Goal: Information Seeking & Learning: Check status

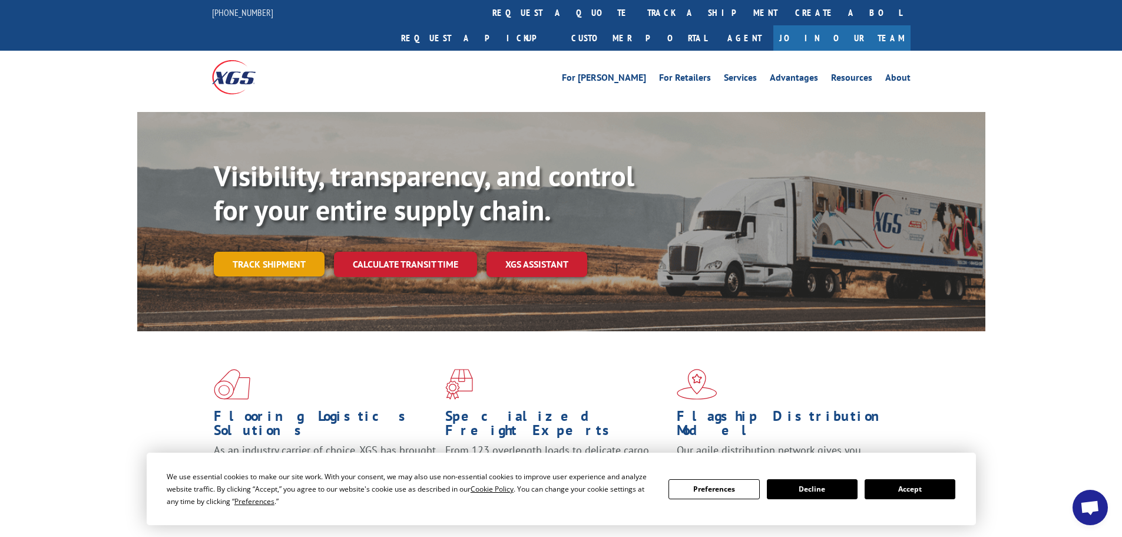
click at [253, 252] on link "Track shipment" at bounding box center [269, 264] width 111 height 25
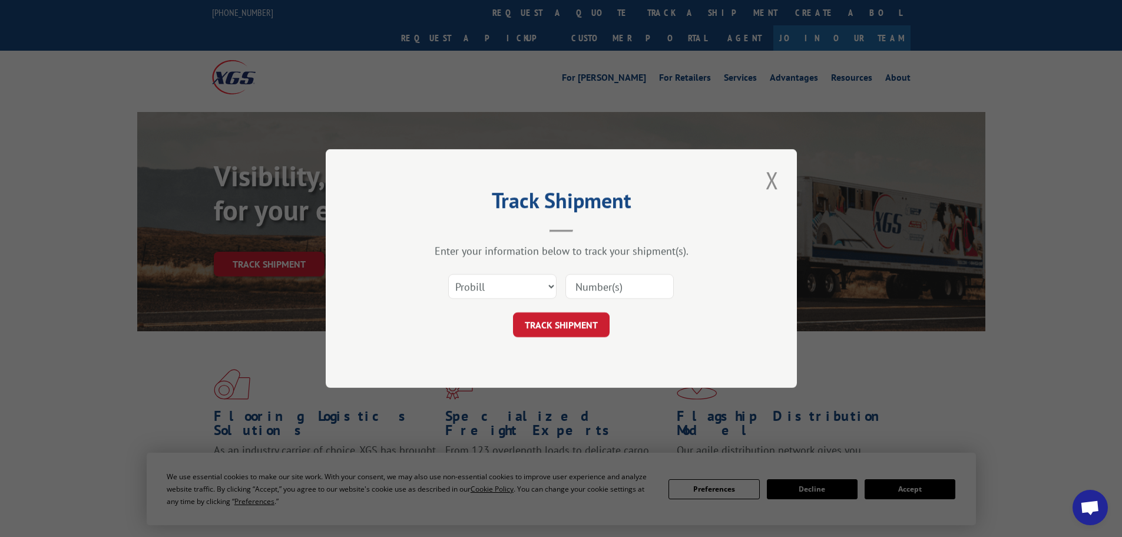
click at [624, 288] on input at bounding box center [619, 286] width 108 height 25
paste input "17152982"
type input "17152982"
click at [591, 326] on button "TRACK SHIPMENT" at bounding box center [561, 324] width 97 height 25
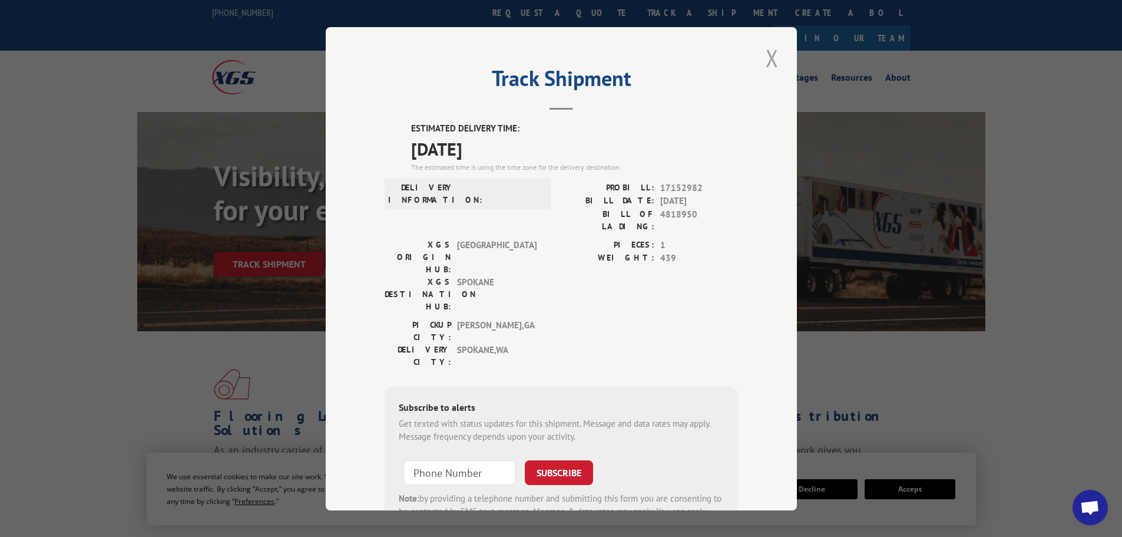
click at [763, 55] on button "Close modal" at bounding box center [772, 58] width 20 height 32
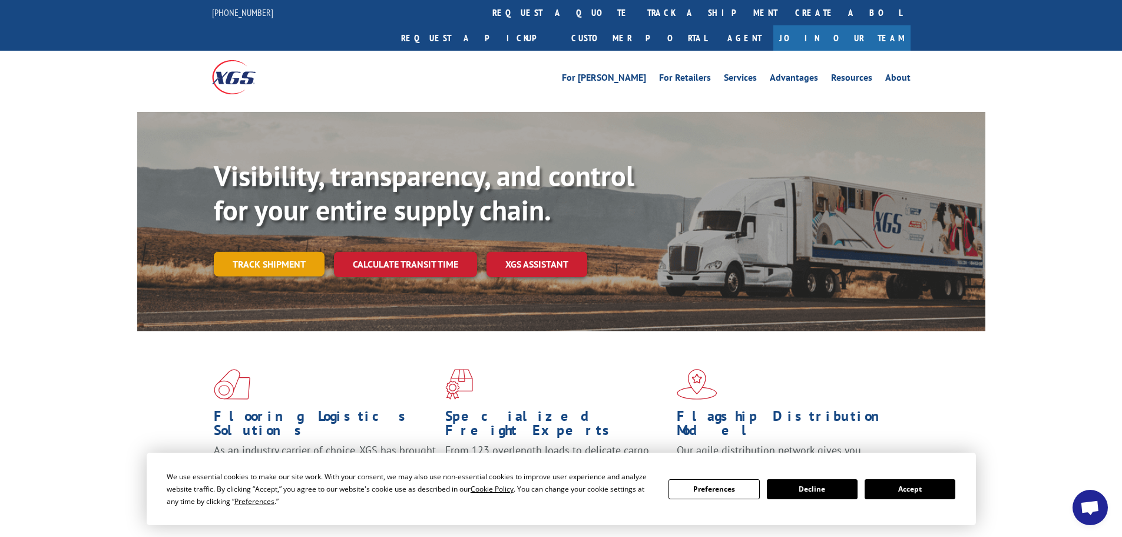
click at [283, 252] on link "Track shipment" at bounding box center [269, 264] width 111 height 25
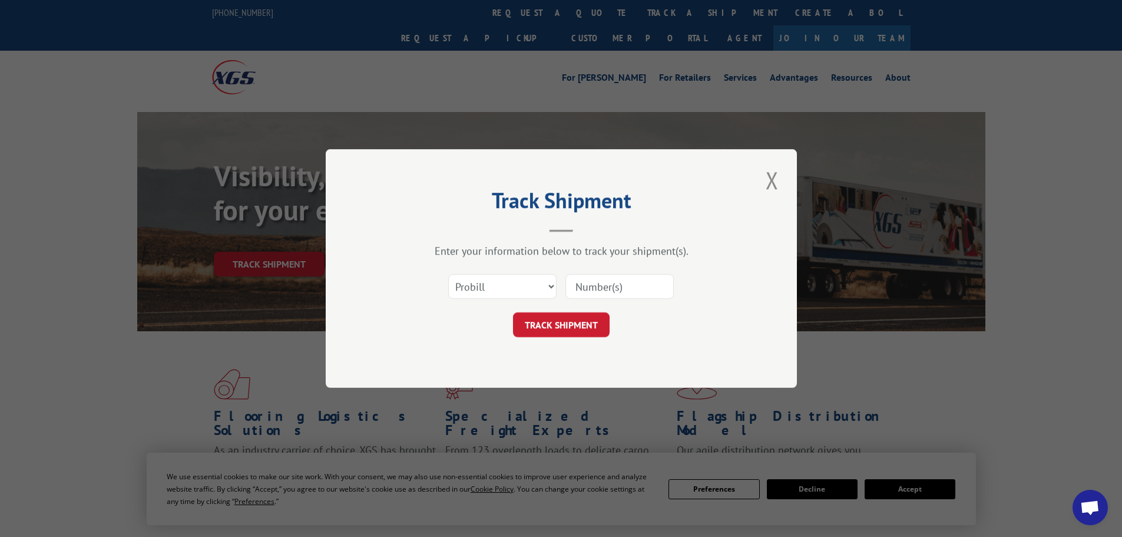
click at [606, 290] on input at bounding box center [619, 286] width 108 height 25
paste input "17223557"
type input "17223557"
click at [591, 326] on button "TRACK SHIPMENT" at bounding box center [561, 324] width 97 height 25
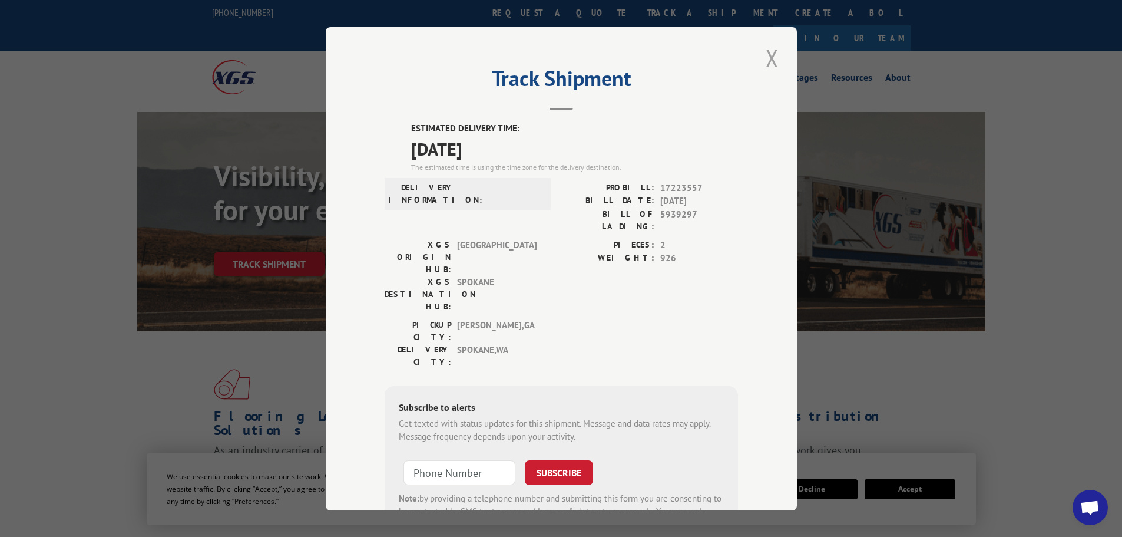
click at [771, 59] on button "Close modal" at bounding box center [772, 58] width 20 height 32
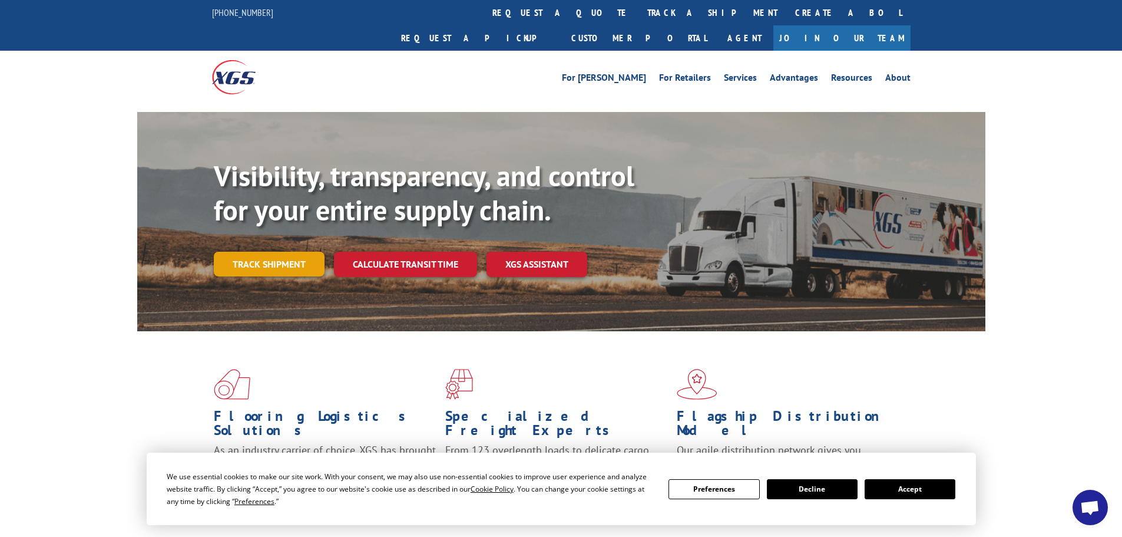
click at [294, 252] on link "Track shipment" at bounding box center [269, 264] width 111 height 25
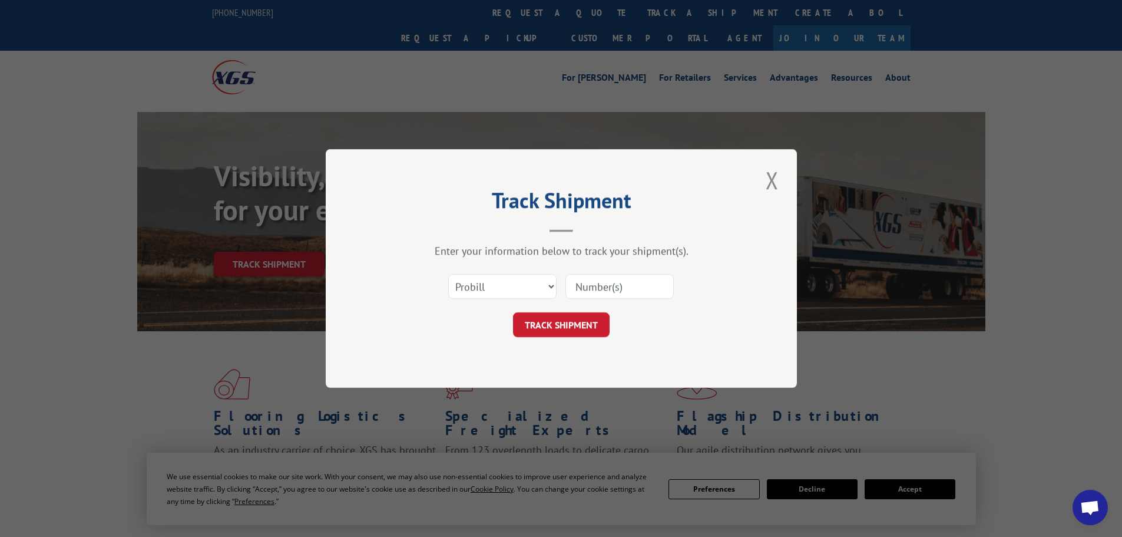
click at [585, 290] on input at bounding box center [619, 286] width 108 height 25
paste input "17224113"
type input "17224113"
click at [551, 322] on button "TRACK SHIPMENT" at bounding box center [561, 324] width 97 height 25
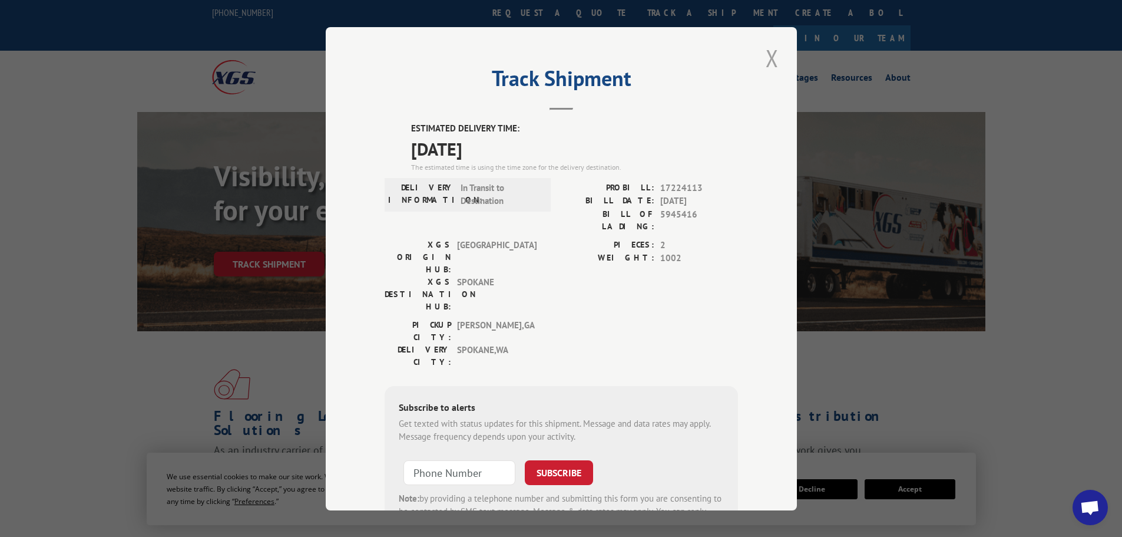
click at [767, 66] on button "Close modal" at bounding box center [772, 58] width 20 height 32
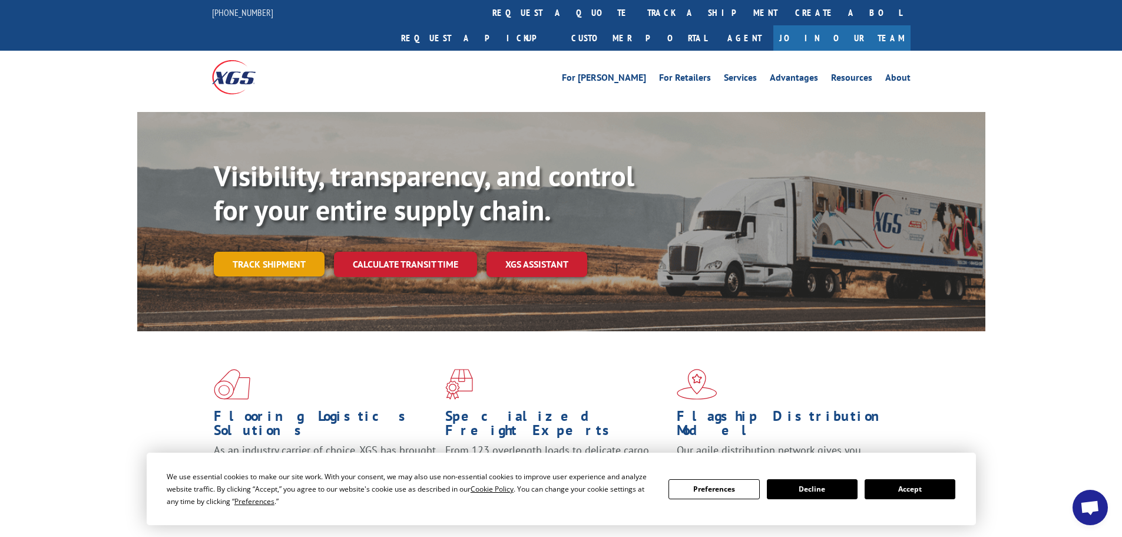
click at [227, 252] on link "Track shipment" at bounding box center [269, 264] width 111 height 25
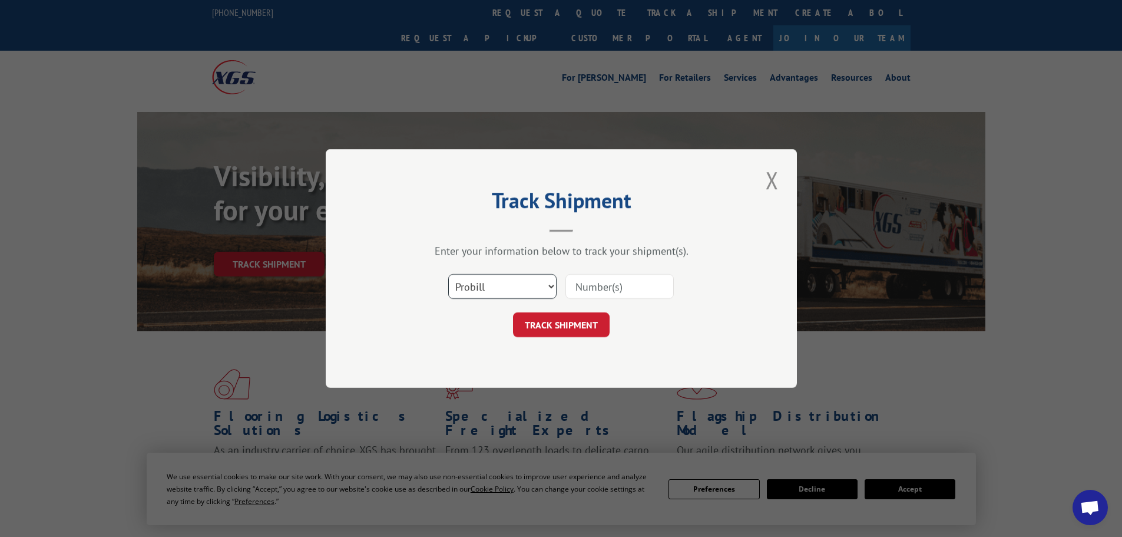
click at [476, 284] on select "Select category... Probill BOL PO" at bounding box center [502, 286] width 108 height 25
click at [604, 290] on input at bounding box center [619, 286] width 108 height 25
paste input "17461537"
type input "17461537"
click at [576, 322] on button "TRACK SHIPMENT" at bounding box center [561, 324] width 97 height 25
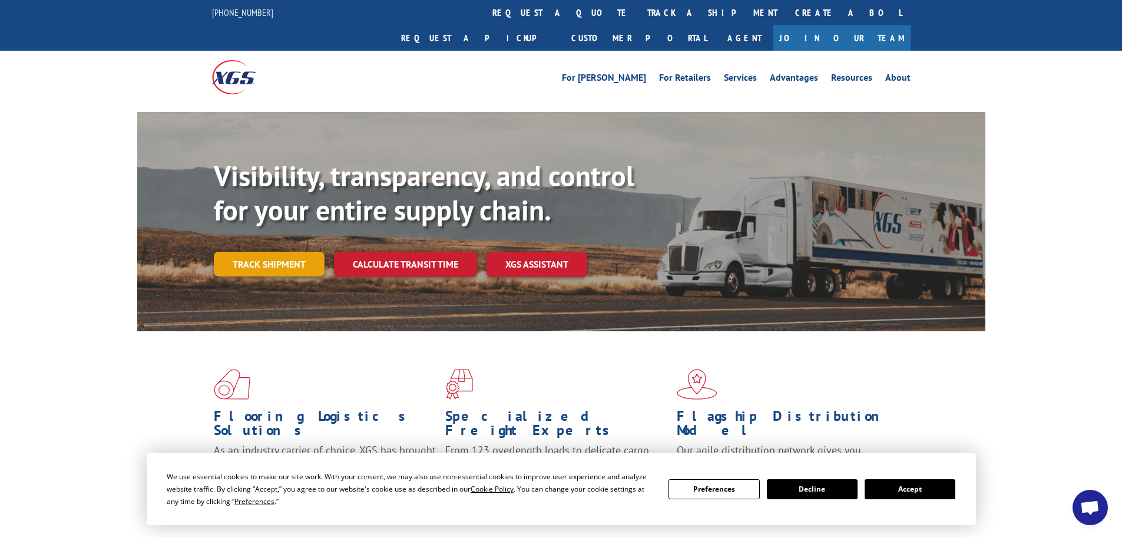
click at [248, 252] on link "Track shipment" at bounding box center [269, 264] width 111 height 25
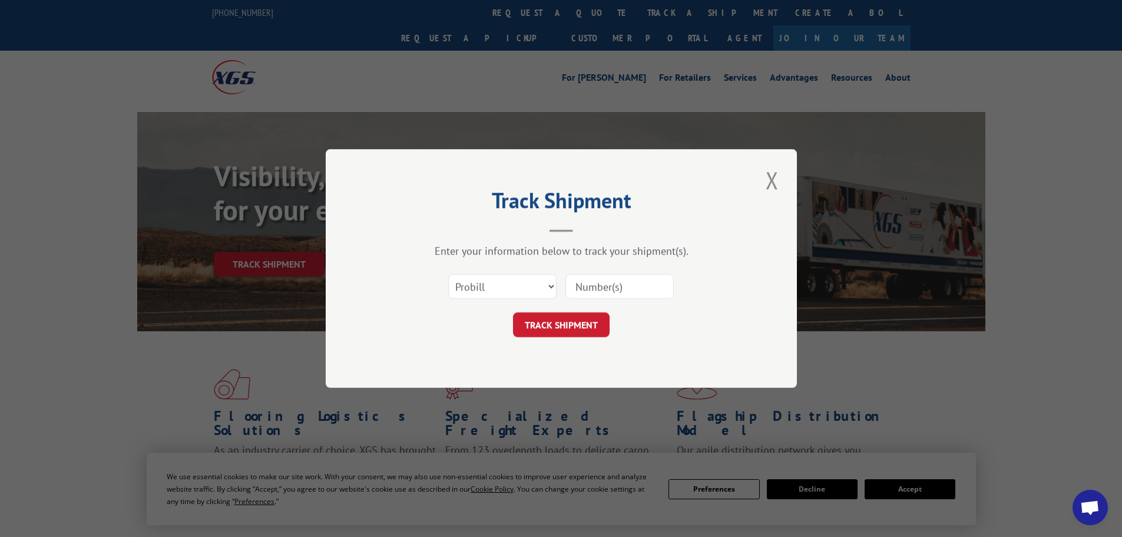
click at [617, 287] on input at bounding box center [619, 286] width 108 height 25
paste input "17308315"
type input "17308315"
click at [562, 336] on button "TRACK SHIPMENT" at bounding box center [561, 324] width 97 height 25
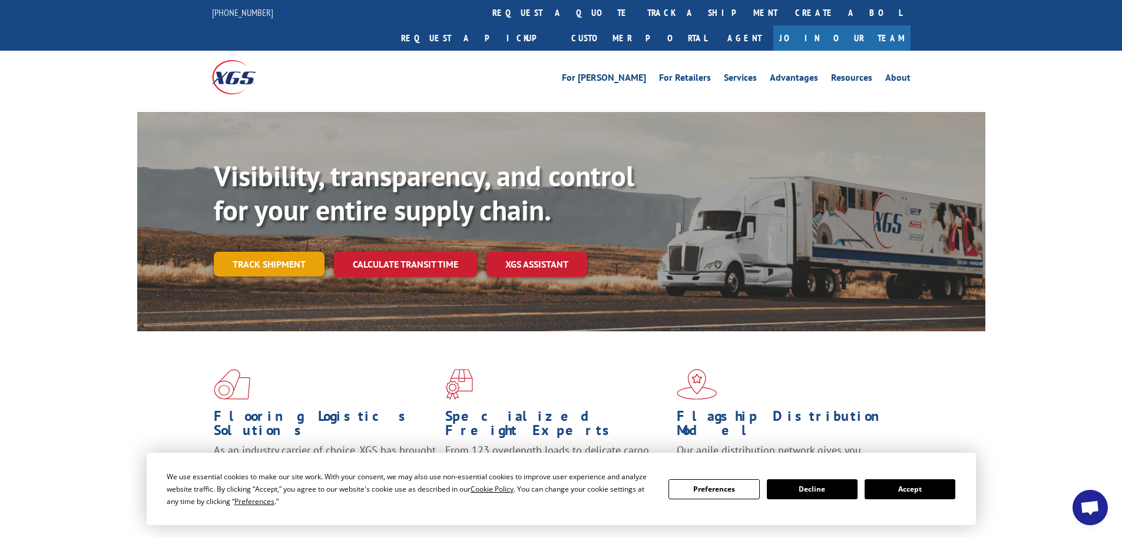
click at [248, 252] on link "Track shipment" at bounding box center [269, 264] width 111 height 25
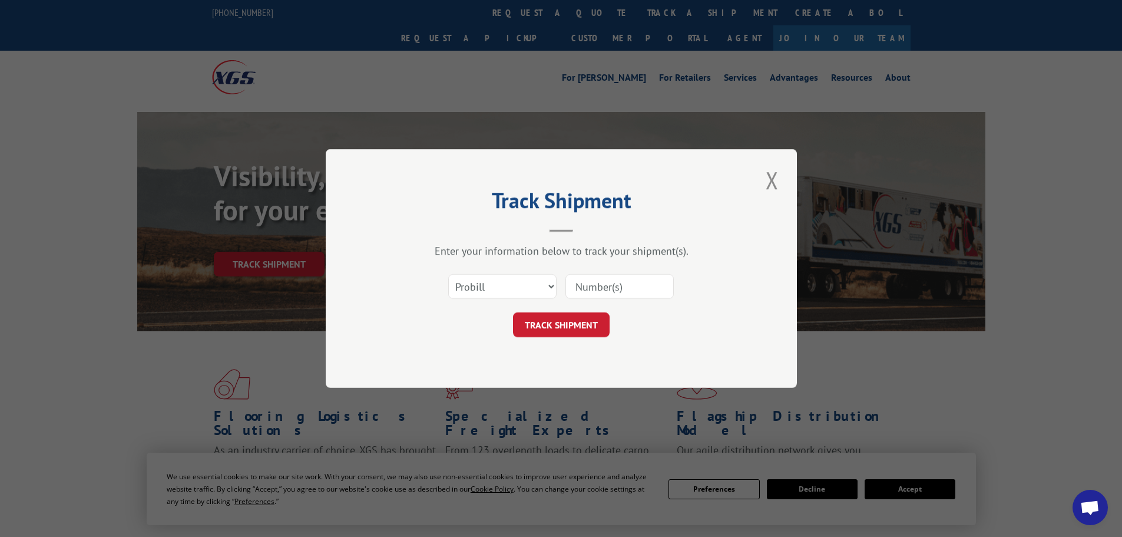
click at [652, 299] on div at bounding box center [619, 286] width 108 height 27
click at [651, 274] on input at bounding box center [619, 286] width 108 height 25
paste input "17308315"
type input "17308315"
click at [584, 334] on button "TRACK SHIPMENT" at bounding box center [561, 324] width 97 height 25
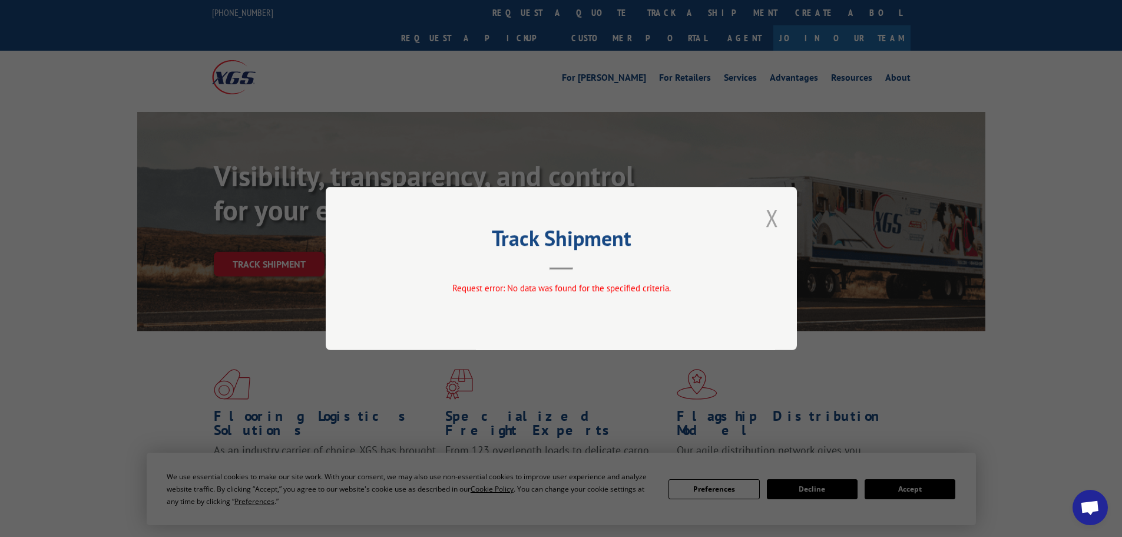
click at [772, 214] on button "Close modal" at bounding box center [772, 217] width 20 height 32
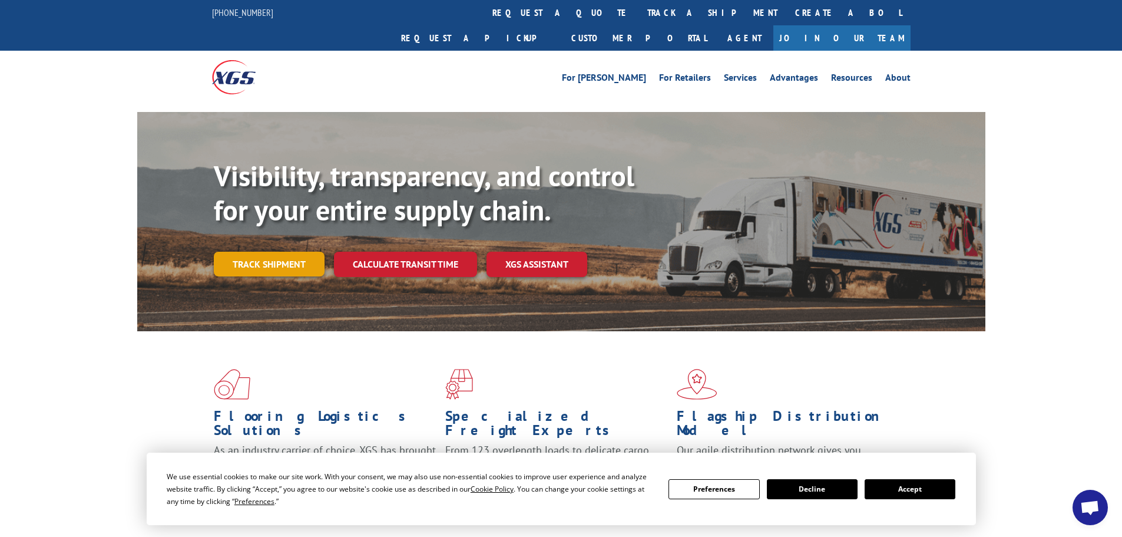
click at [264, 252] on link "Track shipment" at bounding box center [269, 264] width 111 height 25
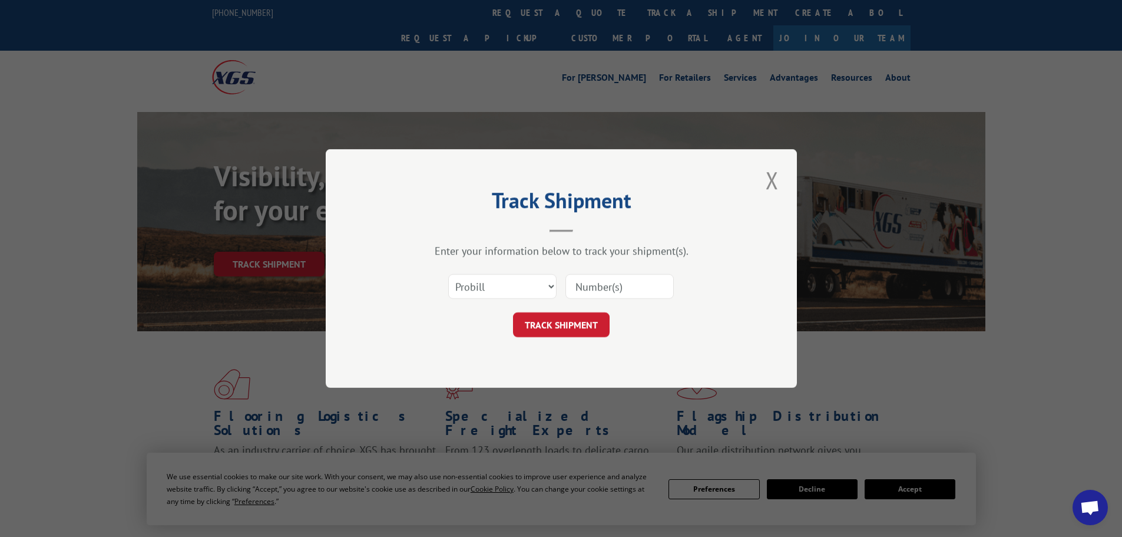
drag, startPoint x: 537, startPoint y: 304, endPoint x: 537, endPoint y: 290, distance: 14.1
click at [537, 302] on div "Select category... Probill BOL PO" at bounding box center [561, 286] width 353 height 39
click at [536, 287] on select "Select category... Probill BOL PO" at bounding box center [502, 286] width 108 height 25
select select "bol"
click at [448, 274] on select "Select category... Probill BOL PO" at bounding box center [502, 286] width 108 height 25
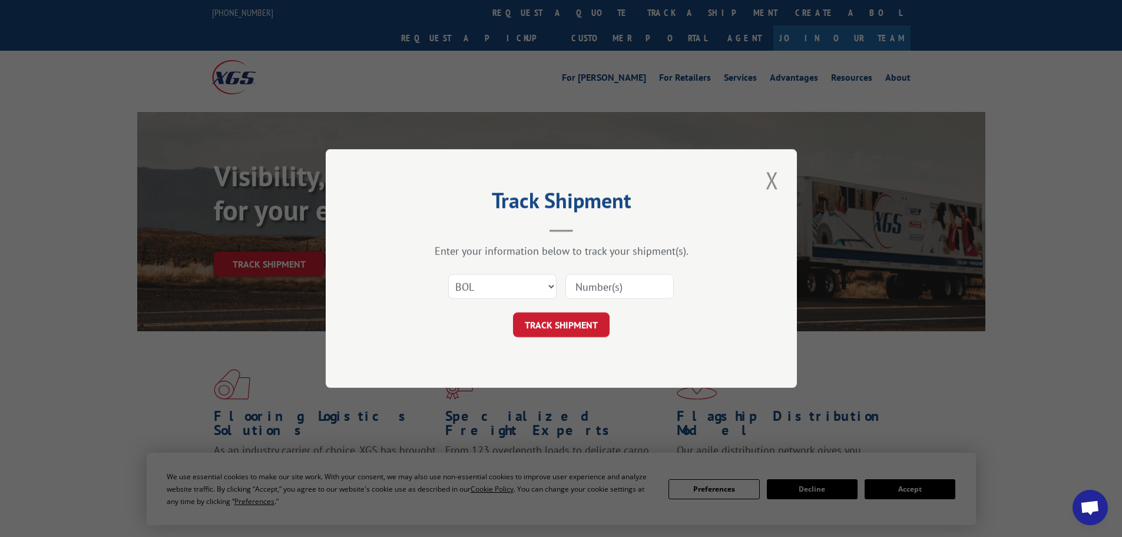
click at [620, 285] on input at bounding box center [619, 286] width 108 height 25
paste input "4845683"
type input "4845683"
click at [564, 326] on button "TRACK SHIPMENT" at bounding box center [561, 324] width 97 height 25
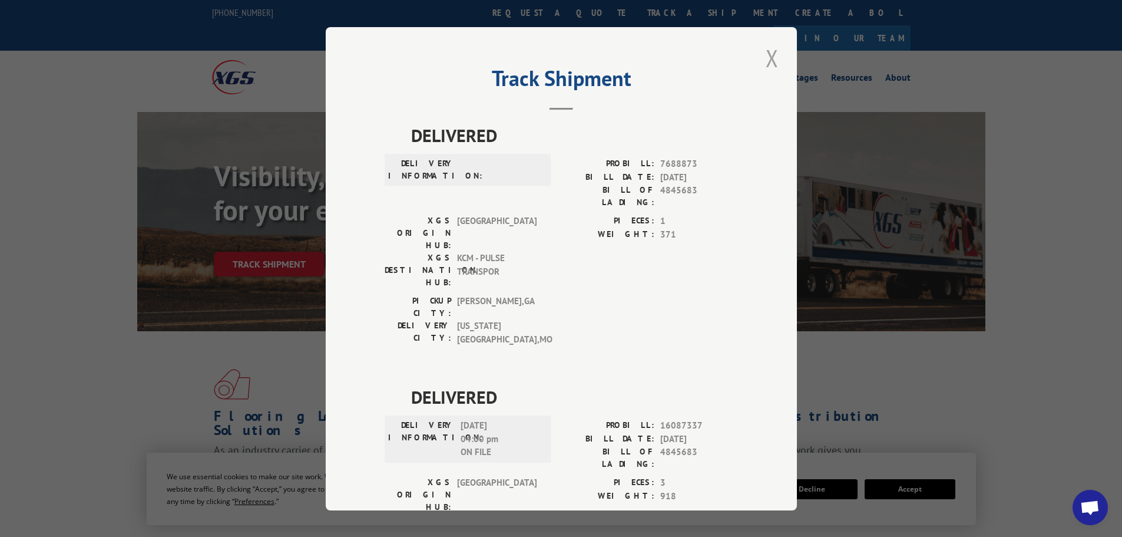
click at [763, 51] on button "Close modal" at bounding box center [772, 58] width 20 height 32
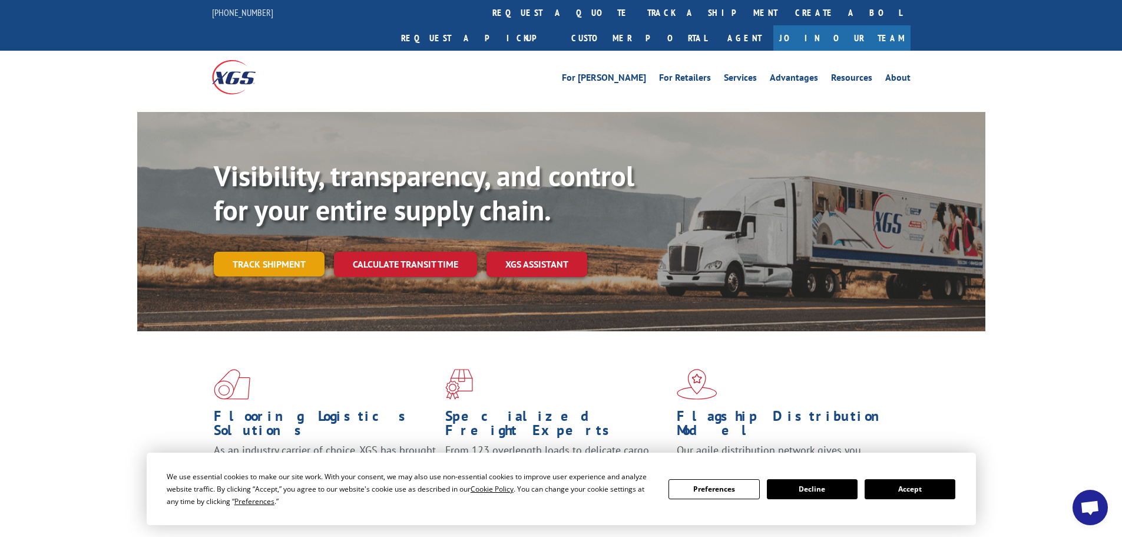
click at [259, 252] on link "Track shipment" at bounding box center [269, 264] width 111 height 25
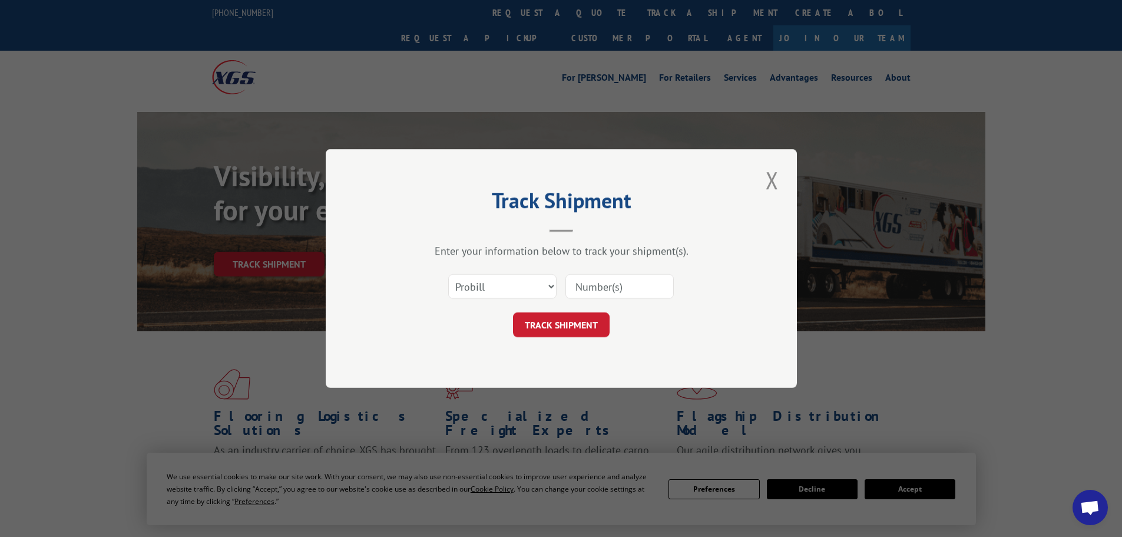
drag, startPoint x: 474, startPoint y: 273, endPoint x: 476, endPoint y: 291, distance: 17.8
click at [475, 273] on div "Select category... Probill BOL PO" at bounding box center [502, 286] width 107 height 27
click at [476, 291] on select "Select category... Probill BOL PO" at bounding box center [502, 286] width 108 height 25
select select "po"
click at [448, 274] on select "Select category... Probill BOL PO" at bounding box center [502, 286] width 108 height 25
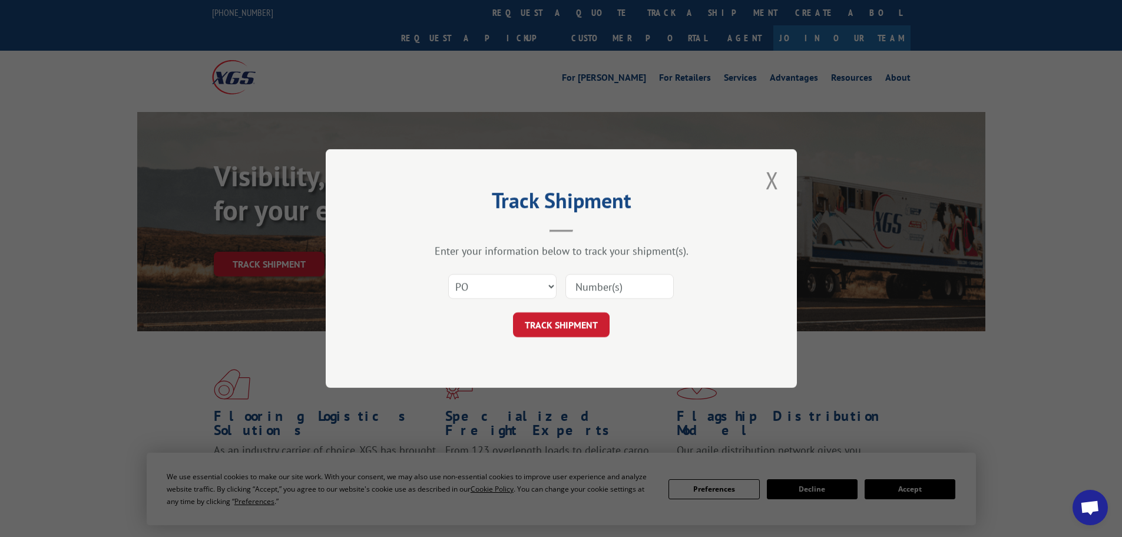
paste input "4845683"
click at [652, 286] on input "484568" at bounding box center [619, 286] width 108 height 25
paste input "66500841"
type input "66500841"
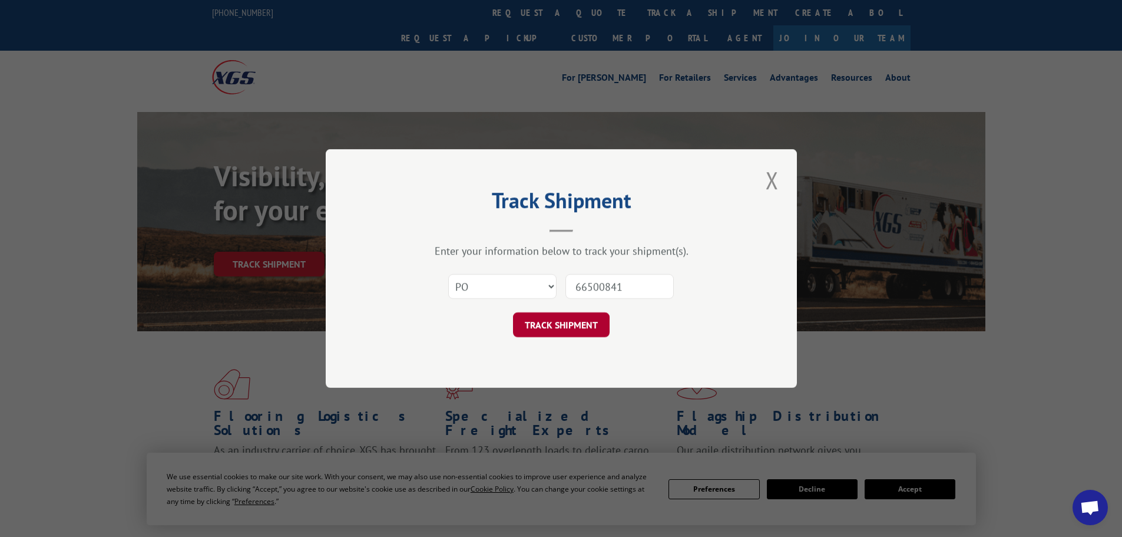
click at [556, 327] on button "TRACK SHIPMENT" at bounding box center [561, 324] width 97 height 25
